Goal: Task Accomplishment & Management: Manage account settings

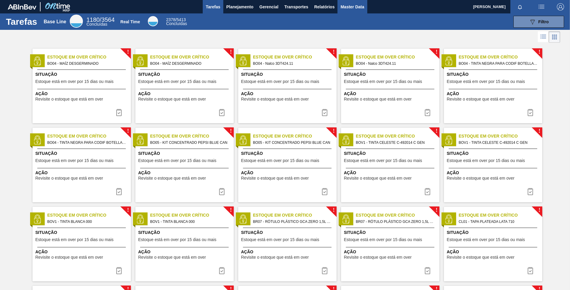
click at [340, 11] on button "Master Data" at bounding box center [353, 6] width 30 height 13
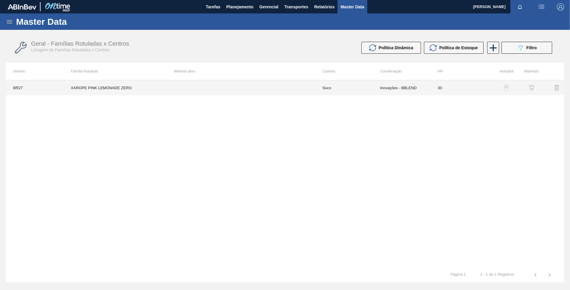
click at [194, 88] on td at bounding box center [241, 87] width 148 height 15
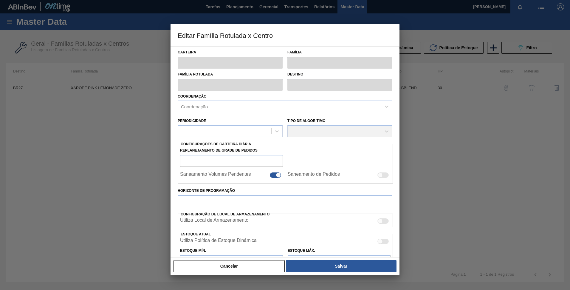
type input "Suco"
type input "XAROPE PINK LEMONADE ZERO"
type input "BR27 - [GEOGRAPHIC_DATA]"
type input "30"
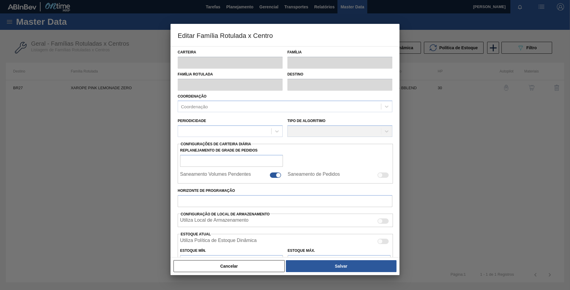
type input "0"
type input "100"
type input "0,000"
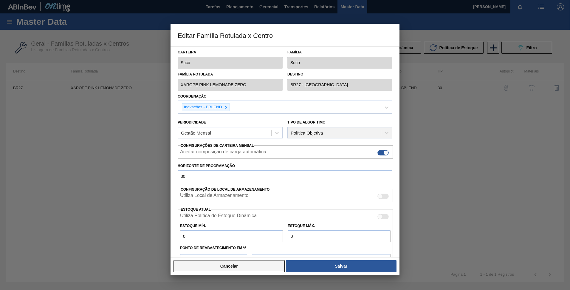
click at [269, 269] on button "Cancelar" at bounding box center [229, 266] width 111 height 12
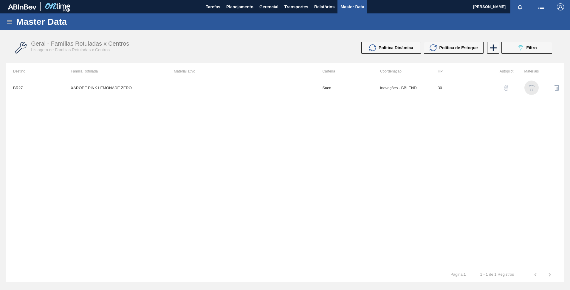
click at [529, 89] on img "button" at bounding box center [532, 88] width 6 height 6
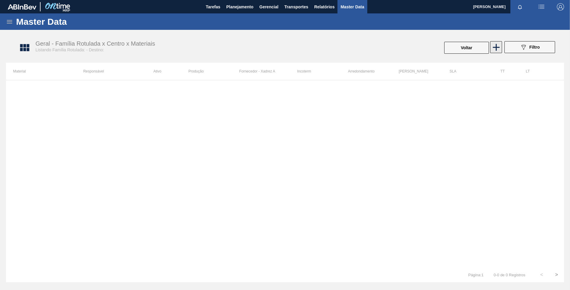
click at [501, 46] on icon at bounding box center [496, 47] width 12 height 12
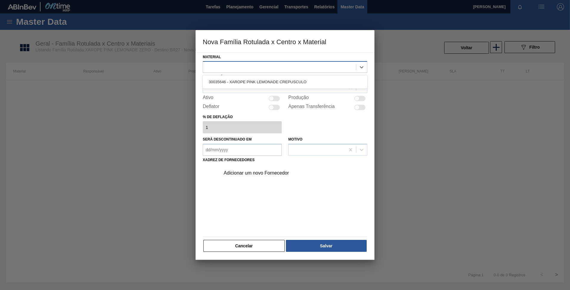
click at [271, 66] on div at bounding box center [279, 67] width 153 height 9
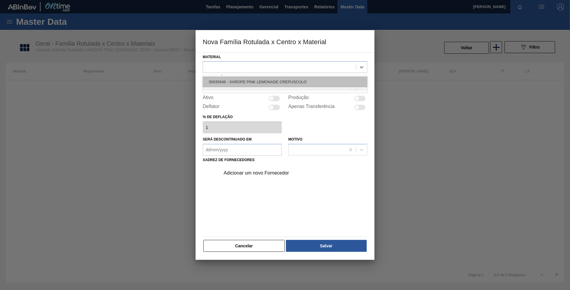
click at [250, 79] on div "30035646 - XAROPE PINK LEMONADE CREPUSCULO" at bounding box center [285, 81] width 165 height 11
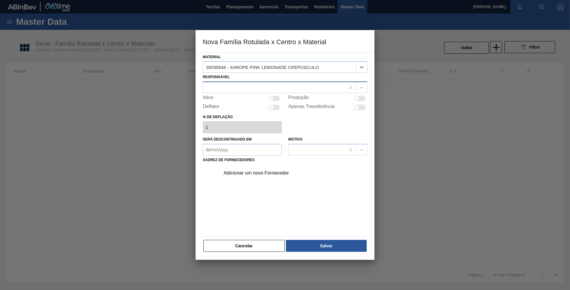
click at [245, 86] on div at bounding box center [274, 87] width 142 height 9
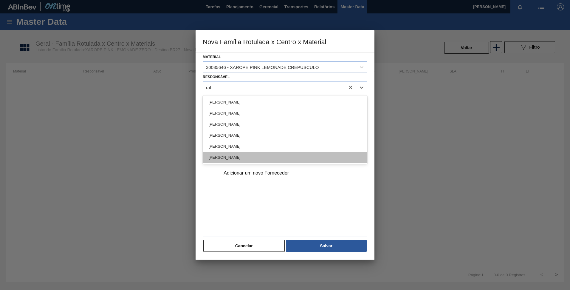
type input "rafa"
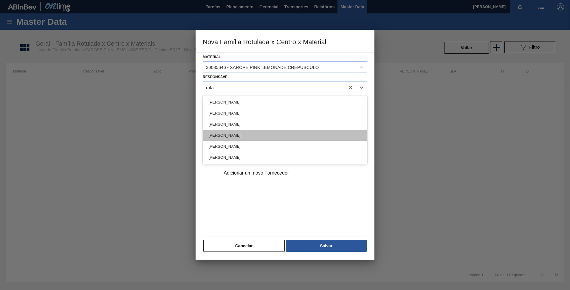
click at [235, 138] on div "[PERSON_NAME]" at bounding box center [285, 135] width 165 height 11
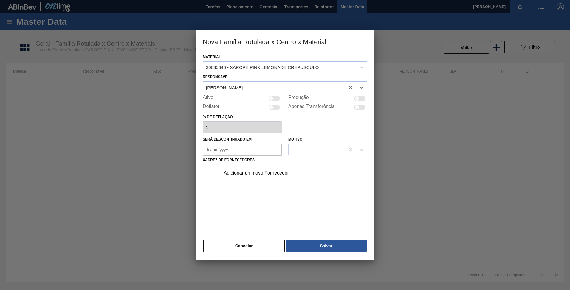
click at [278, 97] on div at bounding box center [274, 98] width 11 height 5
checkbox input "true"
click at [249, 171] on div "Adicionar um novo Fornecedor" at bounding box center [282, 172] width 117 height 5
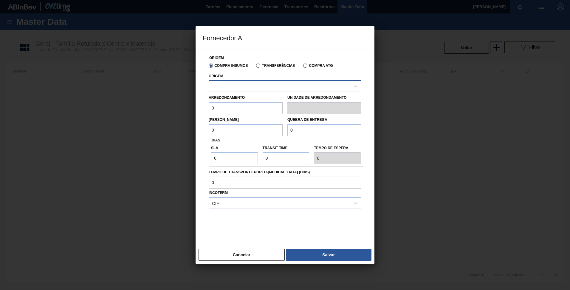
click at [236, 87] on div at bounding box center [279, 86] width 141 height 9
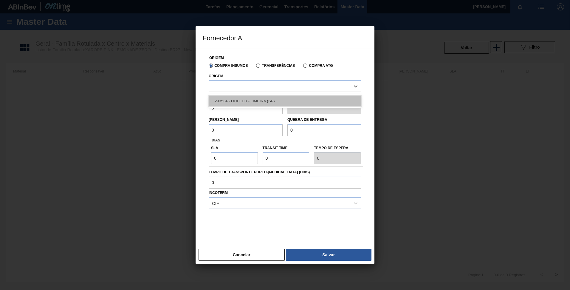
click at [255, 98] on div "293534 - DOHLER - LIMEIRA (SP)" at bounding box center [285, 100] width 153 height 11
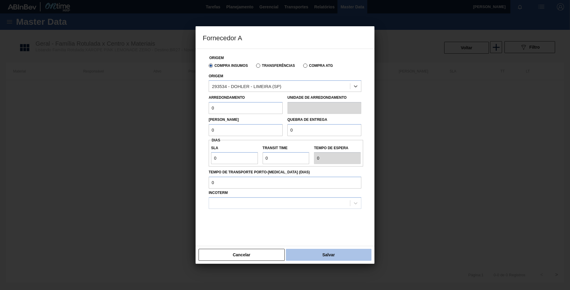
click at [324, 255] on button "Salvar" at bounding box center [329, 255] width 86 height 12
type input "KG"
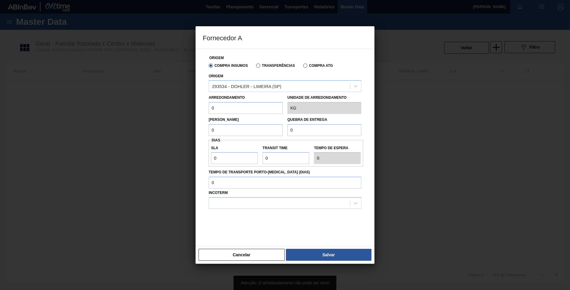
click at [243, 107] on input "0" at bounding box center [246, 108] width 74 height 12
click at [328, 233] on div at bounding box center [285, 224] width 153 height 30
click at [247, 258] on button "Cancelar" at bounding box center [242, 255] width 86 height 12
